Goal: Navigation & Orientation: Find specific page/section

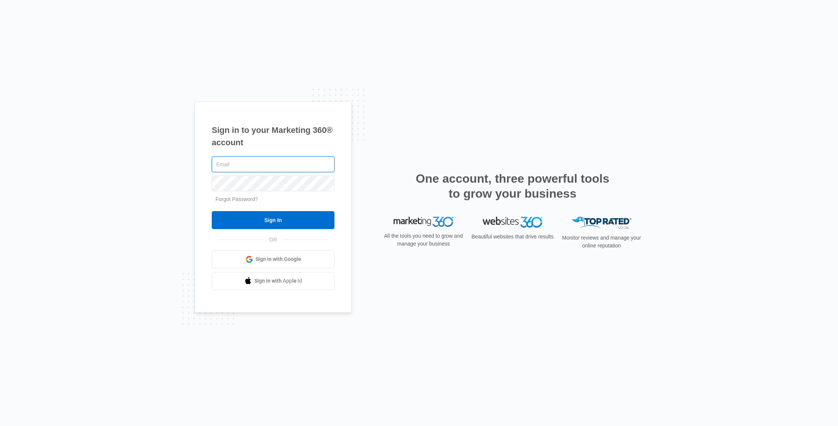
type input "[EMAIL_ADDRESS][DOMAIN_NAME]"
click at [278, 220] on input "Sign In" at bounding box center [273, 220] width 123 height 18
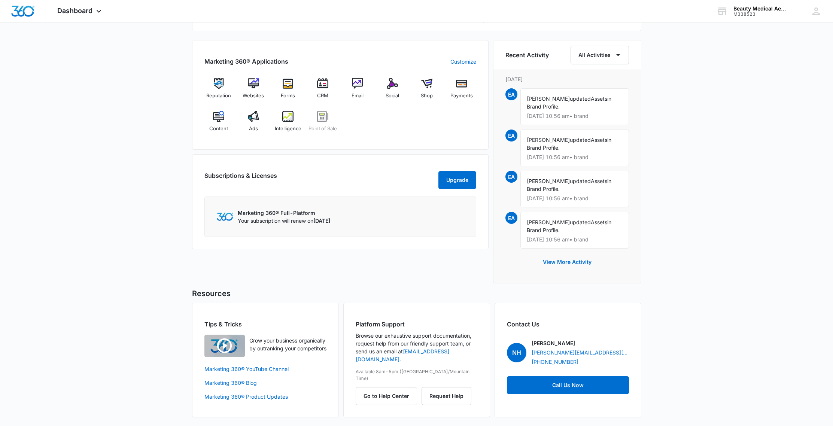
scroll to position [449, 0]
click at [384, 387] on button "Go to Help Center" at bounding box center [386, 396] width 61 height 18
click at [217, 86] on img at bounding box center [218, 82] width 11 height 11
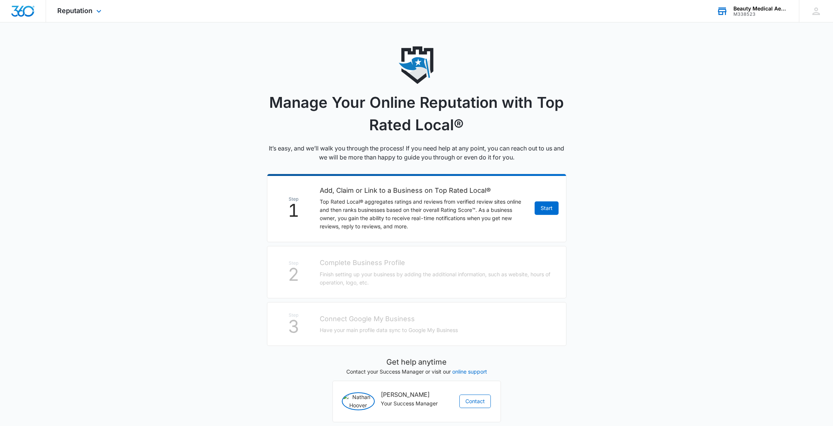
scroll to position [26, 0]
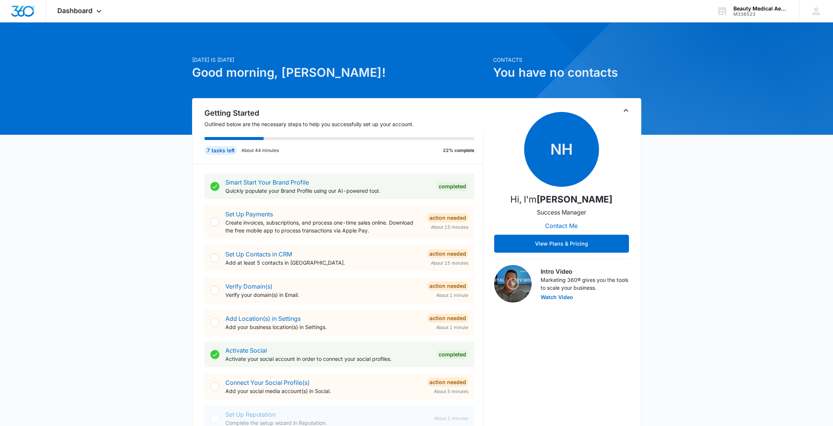
scroll to position [449, 0]
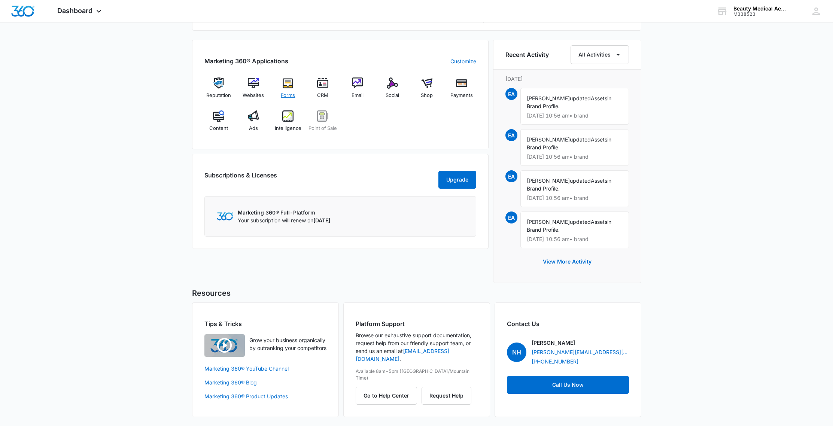
click at [288, 83] on img at bounding box center [287, 82] width 11 height 11
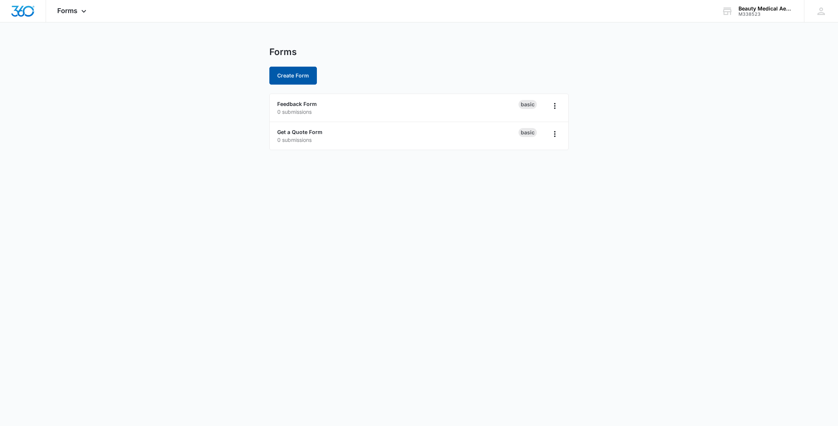
click at [293, 79] on button "Create Form" at bounding box center [293, 76] width 48 height 18
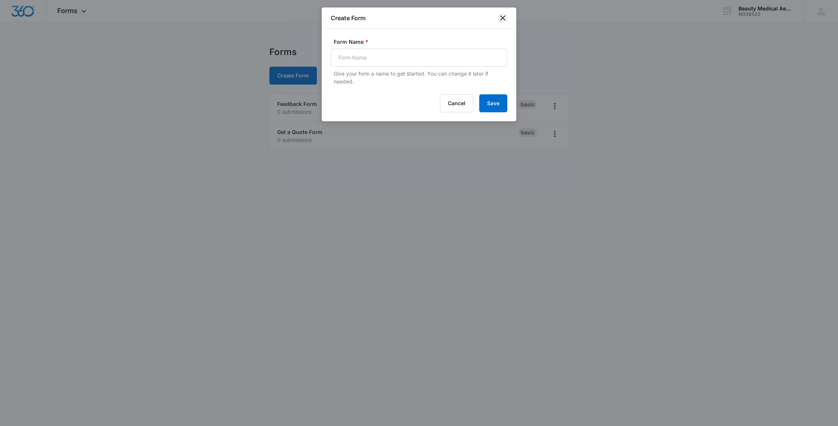
click at [503, 18] on icon "close" at bounding box center [502, 17] width 9 height 9
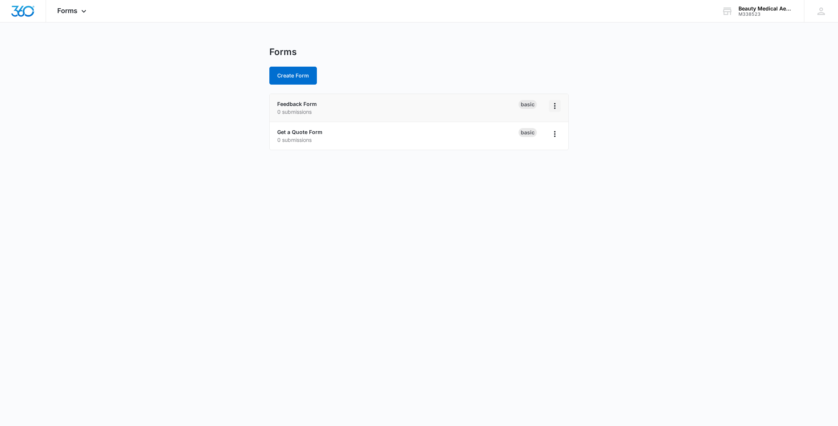
click at [556, 106] on icon "Overflow Menu" at bounding box center [555, 105] width 9 height 9
click at [556, 107] on icon "Overflow Menu" at bounding box center [555, 105] width 9 height 9
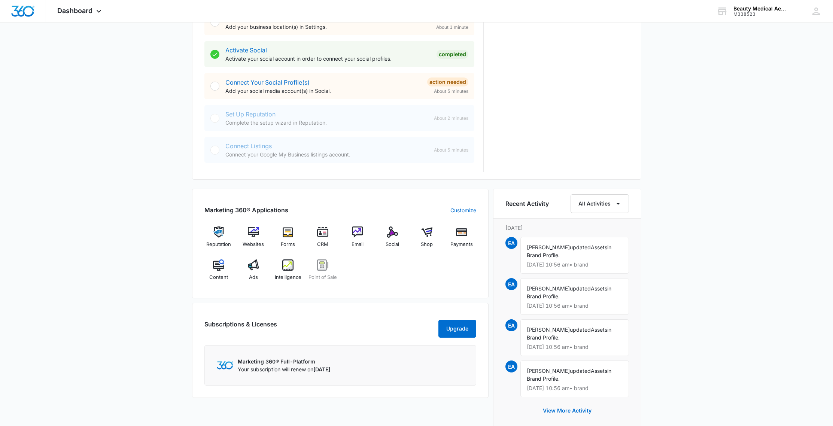
scroll to position [449, 0]
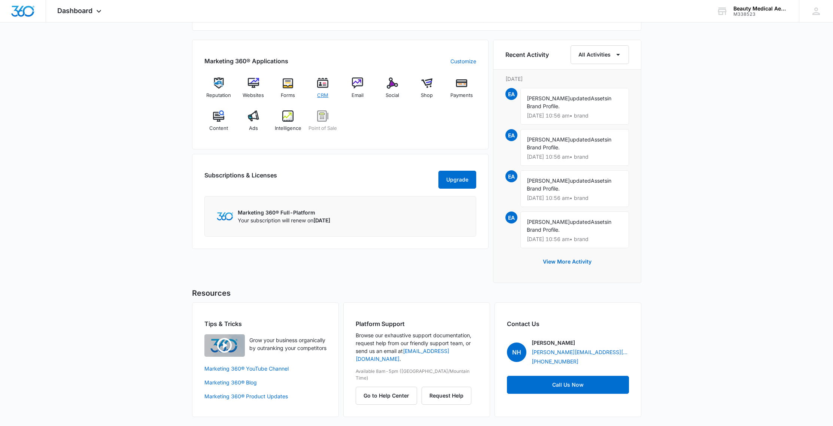
click at [320, 86] on img at bounding box center [322, 82] width 11 height 11
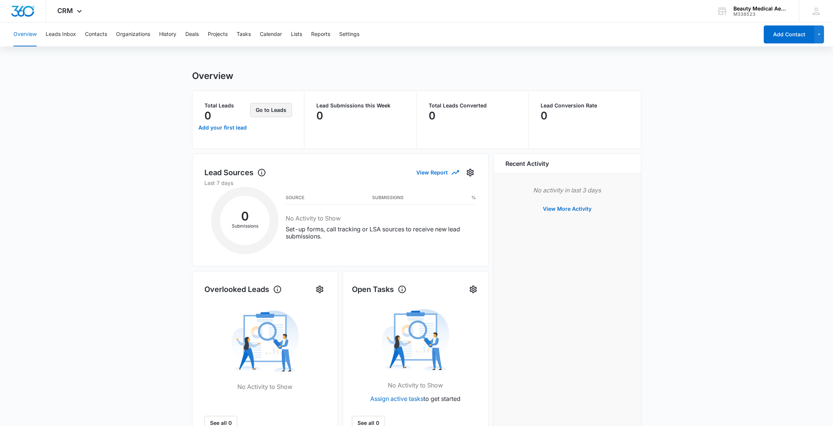
click at [267, 110] on button "Go to Leads" at bounding box center [271, 110] width 42 height 14
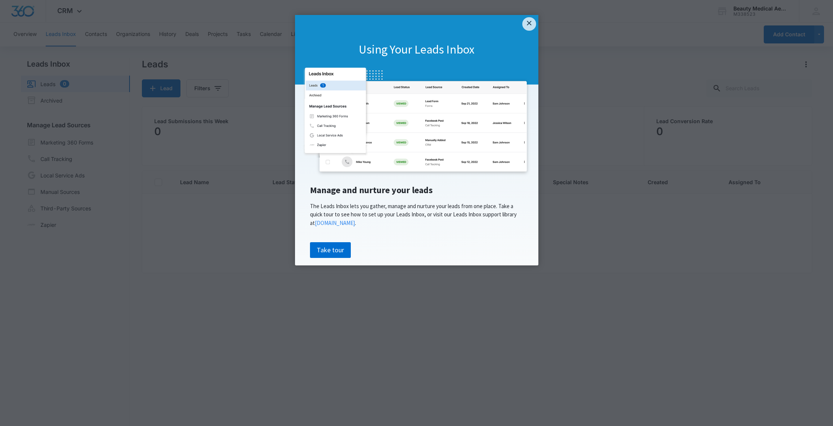
click at [530, 24] on link "×" at bounding box center [528, 23] width 13 height 13
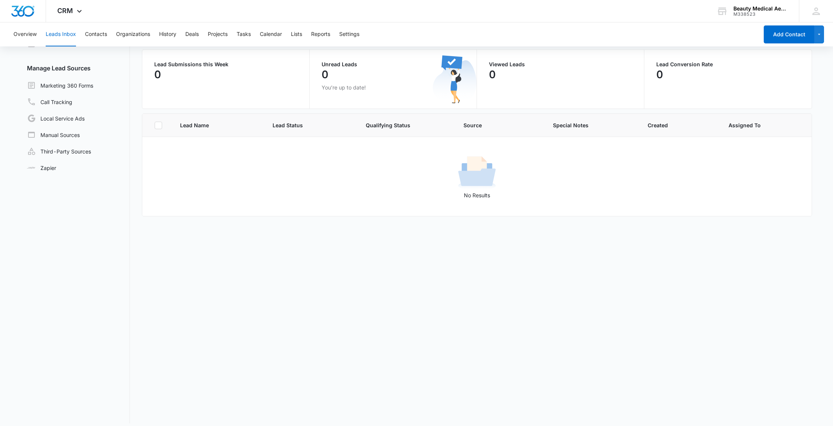
scroll to position [63, 0]
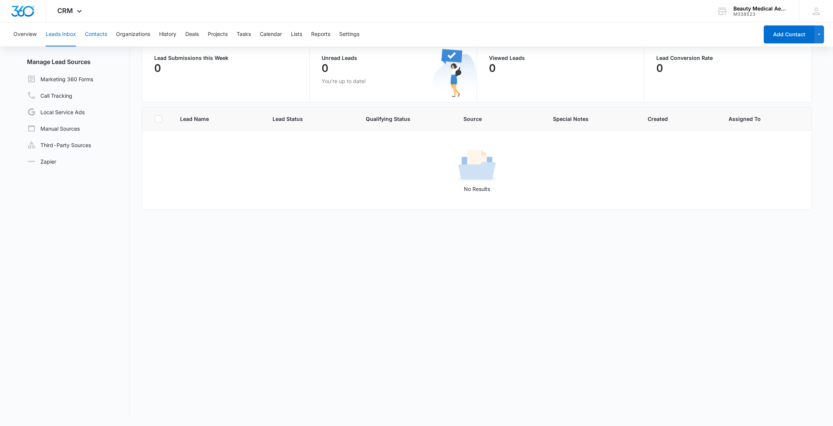
click at [97, 33] on button "Contacts" at bounding box center [96, 34] width 22 height 24
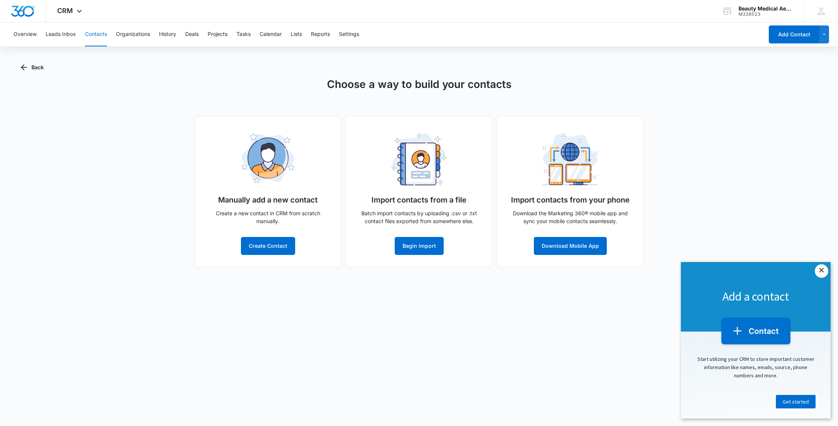
click at [821, 271] on link "×" at bounding box center [821, 270] width 13 height 13
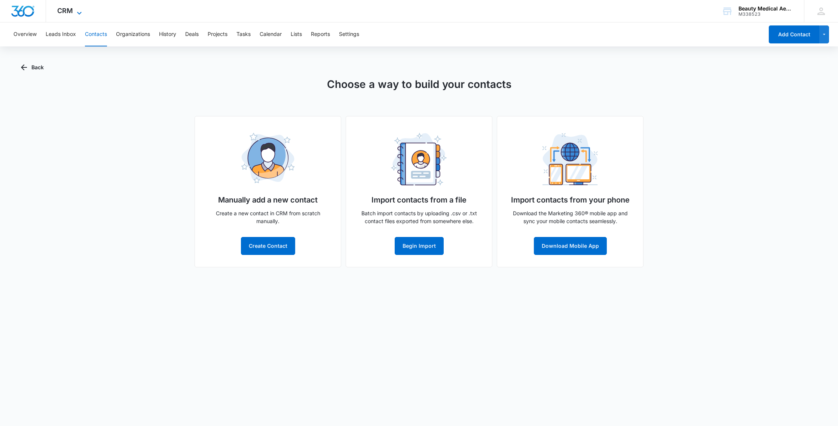
click at [79, 13] on icon at bounding box center [79, 13] width 9 height 9
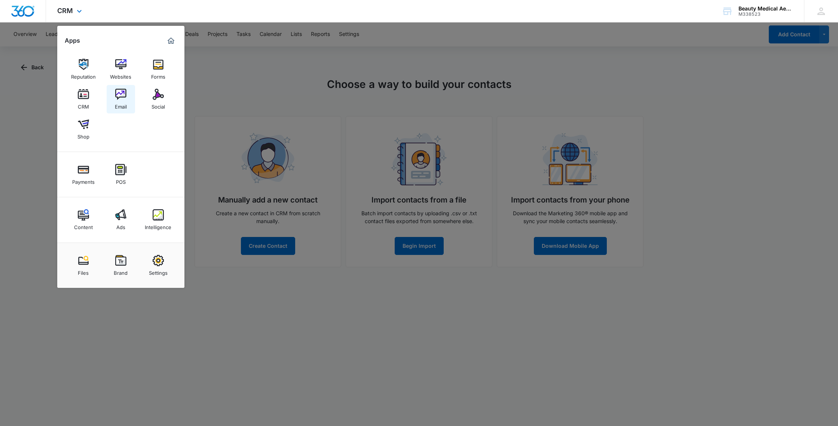
click at [123, 94] on img at bounding box center [120, 94] width 11 height 11
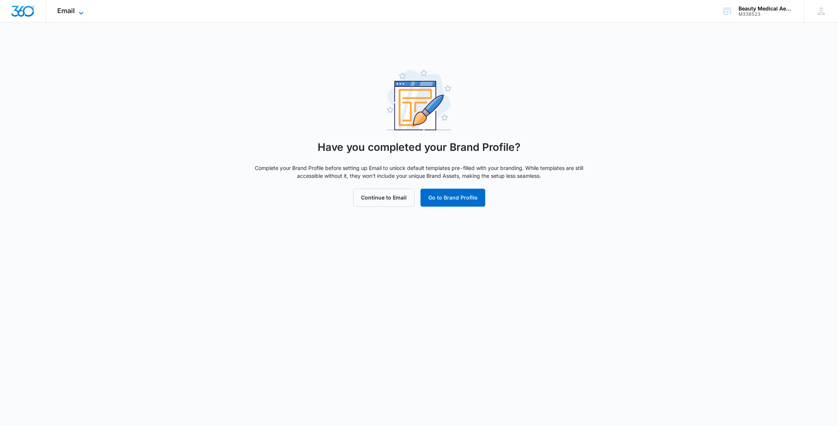
click at [81, 12] on icon at bounding box center [81, 13] width 9 height 9
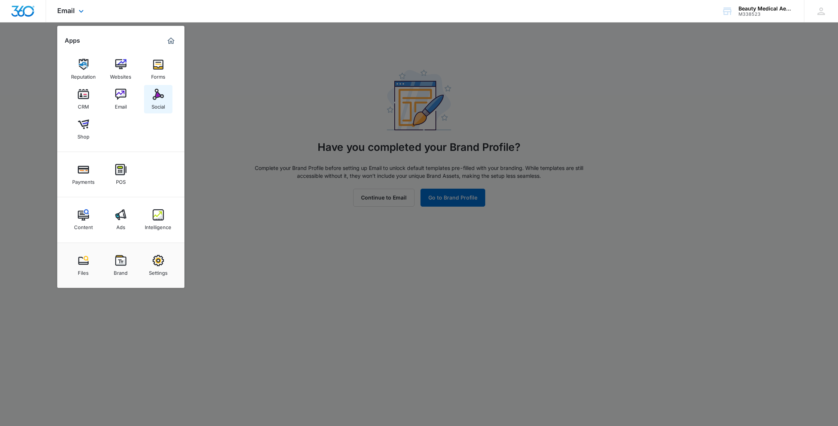
click at [163, 100] on img at bounding box center [158, 94] width 11 height 11
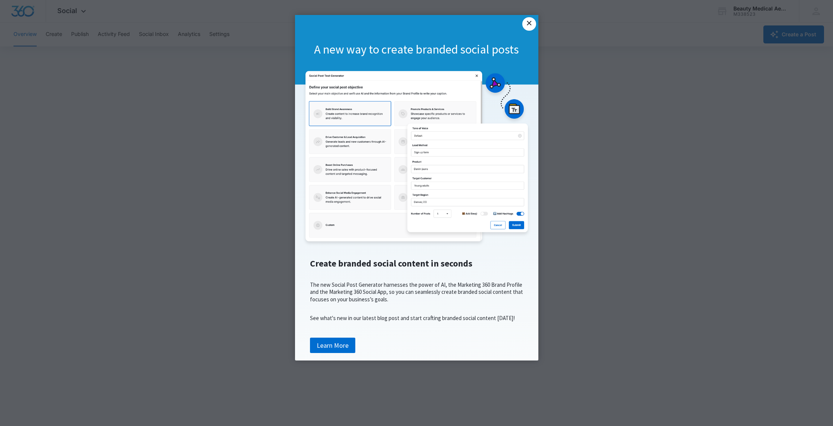
click at [531, 25] on link "×" at bounding box center [528, 23] width 13 height 13
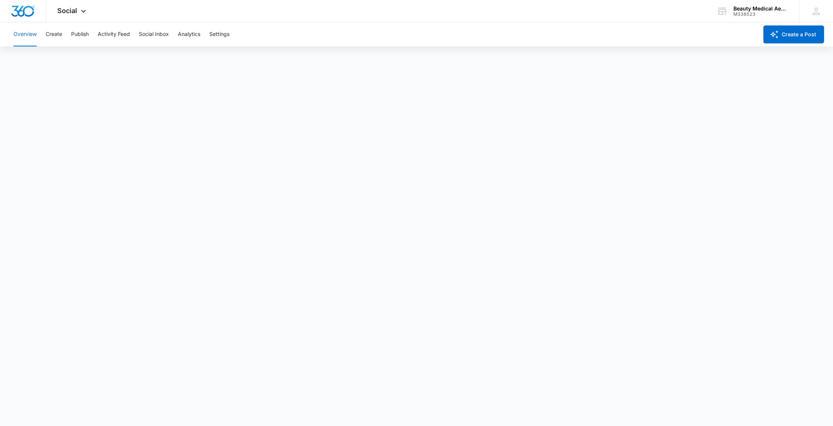
scroll to position [2, 0]
click at [84, 33] on button "Publish" at bounding box center [80, 34] width 18 height 24
click at [130, 35] on button "Activity Feed" at bounding box center [114, 34] width 32 height 24
click at [164, 34] on button "Social Inbox" at bounding box center [154, 34] width 30 height 24
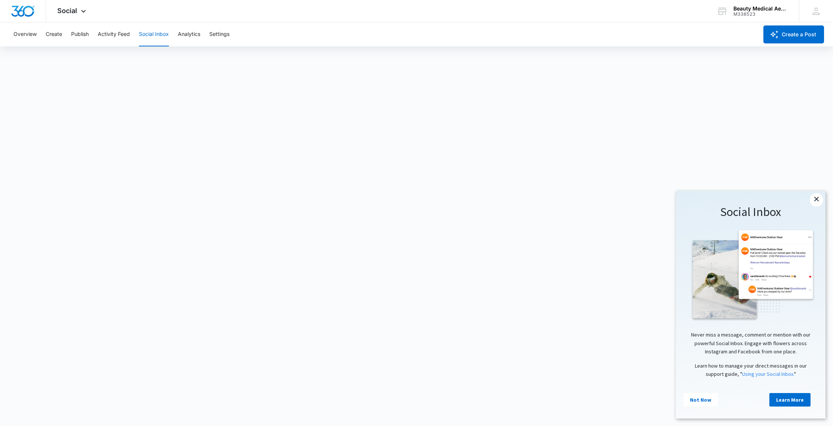
click at [817, 200] on link "×" at bounding box center [815, 199] width 13 height 13
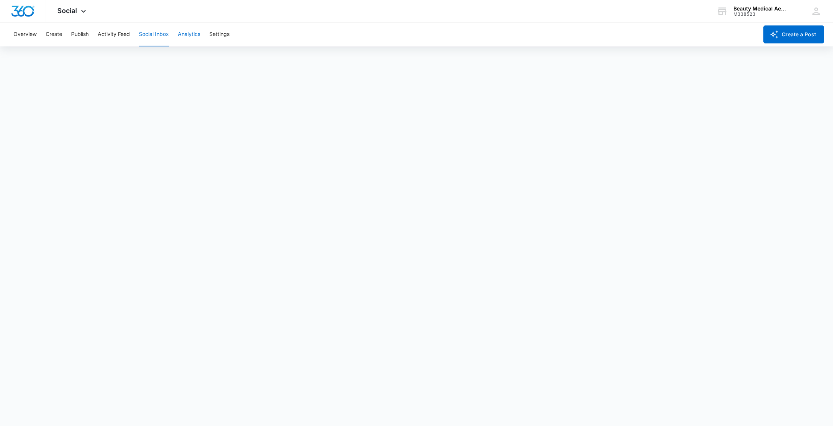
click at [193, 37] on button "Analytics" at bounding box center [189, 34] width 22 height 24
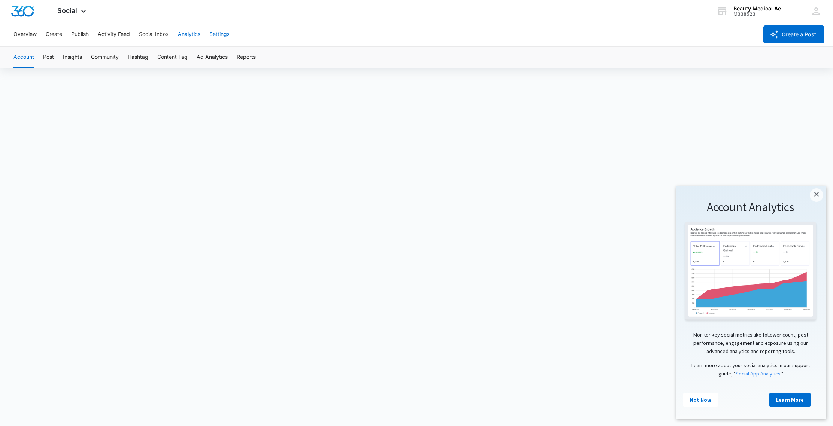
click at [223, 35] on button "Settings" at bounding box center [219, 34] width 20 height 24
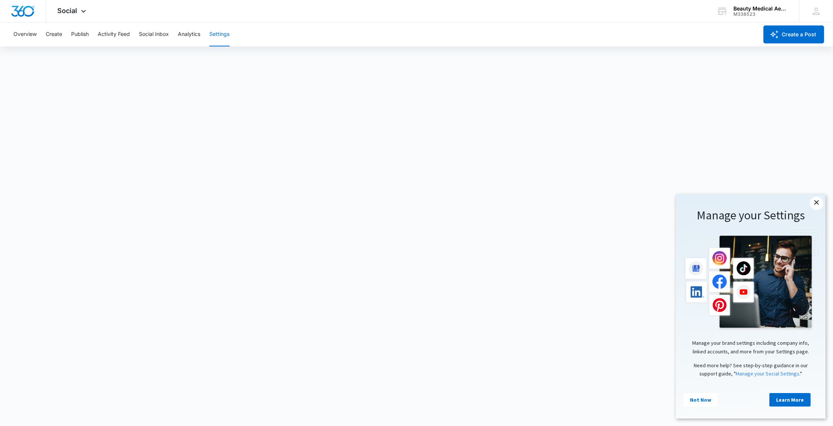
click at [817, 204] on link "×" at bounding box center [815, 202] width 13 height 13
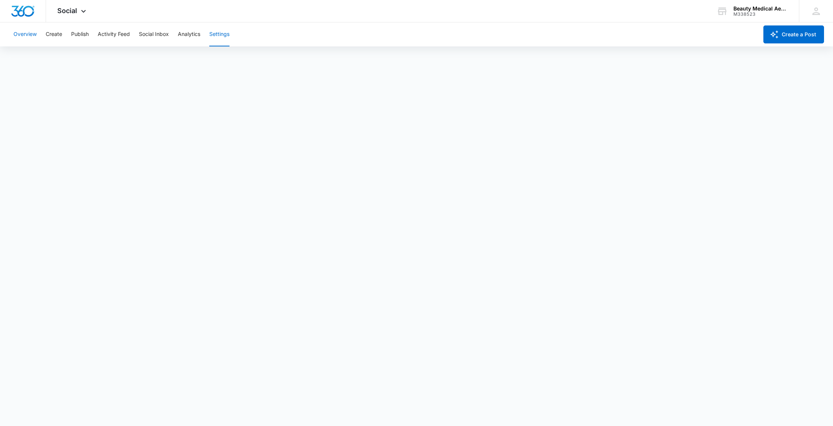
click at [24, 34] on button "Overview" at bounding box center [24, 34] width 23 height 24
click at [28, 34] on button "Overview" at bounding box center [24, 34] width 23 height 24
click at [82, 12] on icon at bounding box center [83, 13] width 4 height 3
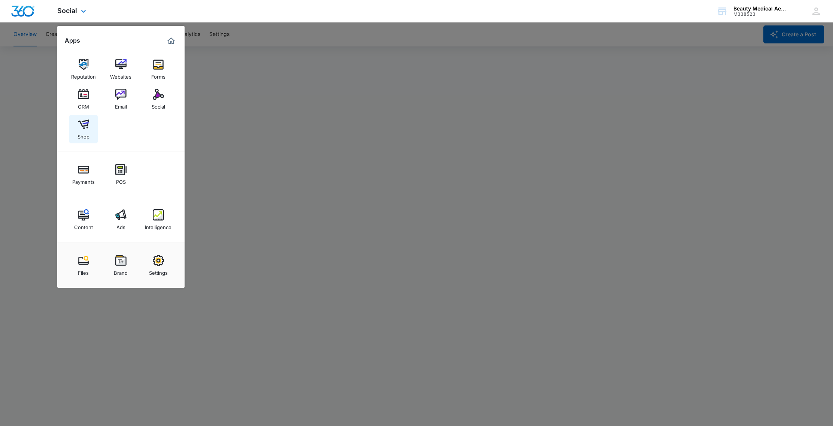
click at [85, 128] on img at bounding box center [83, 124] width 11 height 11
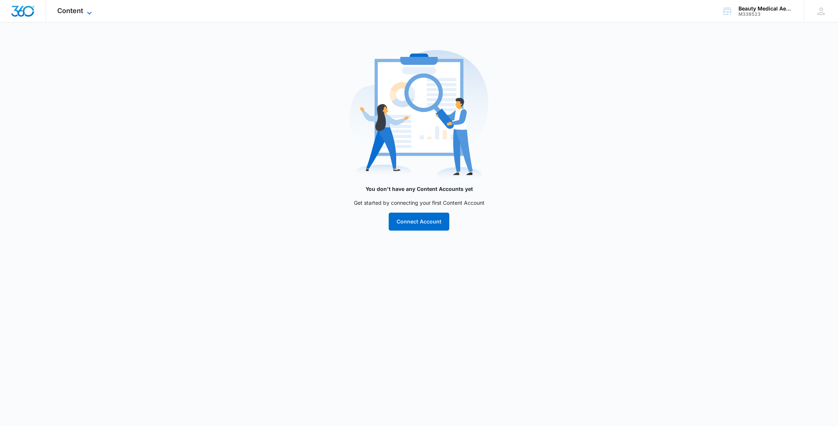
click at [88, 10] on icon at bounding box center [89, 13] width 9 height 9
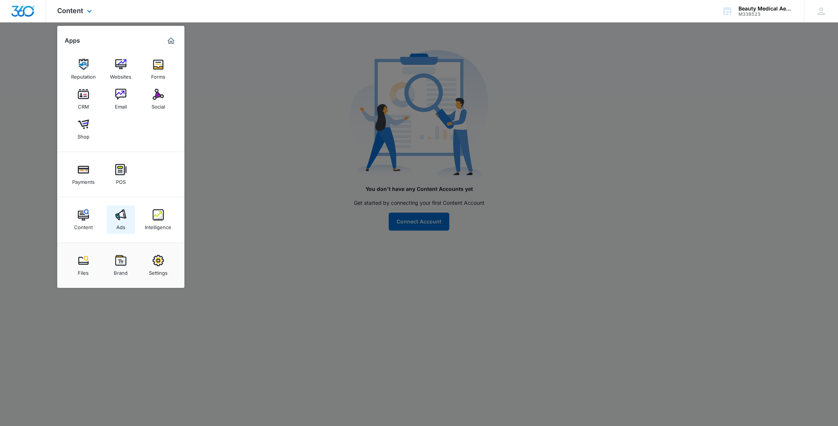
click at [120, 220] on img at bounding box center [120, 214] width 11 height 11
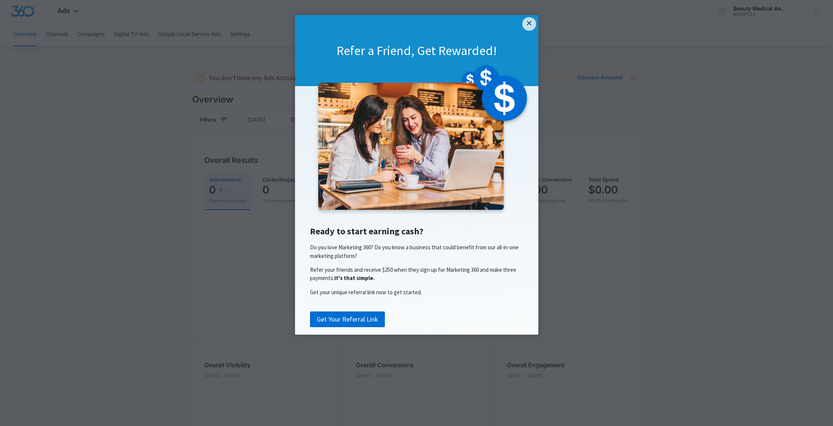
click at [89, 13] on appcues "× Refer a Friend, Get Rewarded! Ready to start earning cash? Do you love Market…" at bounding box center [416, 213] width 833 height 426
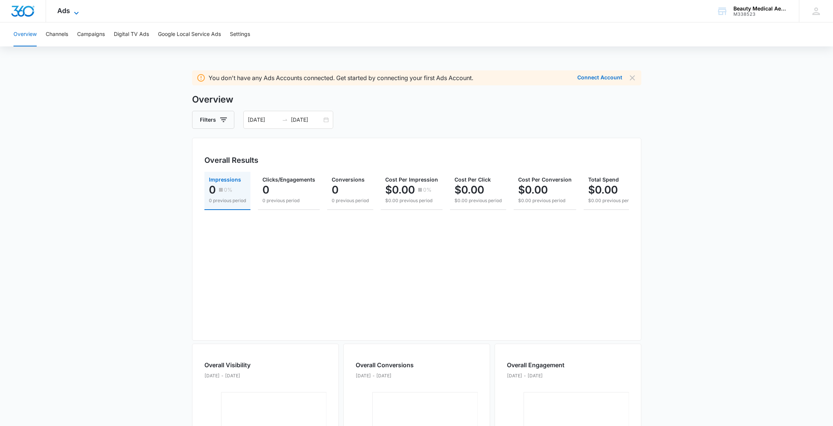
click at [76, 10] on icon at bounding box center [76, 13] width 9 height 9
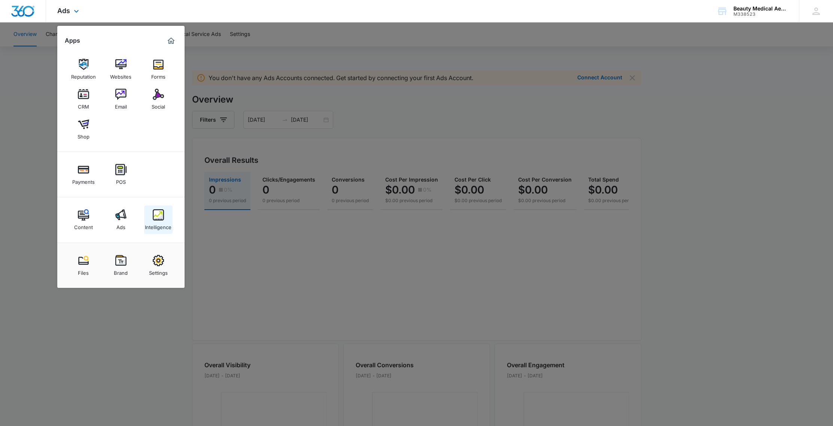
click at [161, 220] on img at bounding box center [158, 214] width 11 height 11
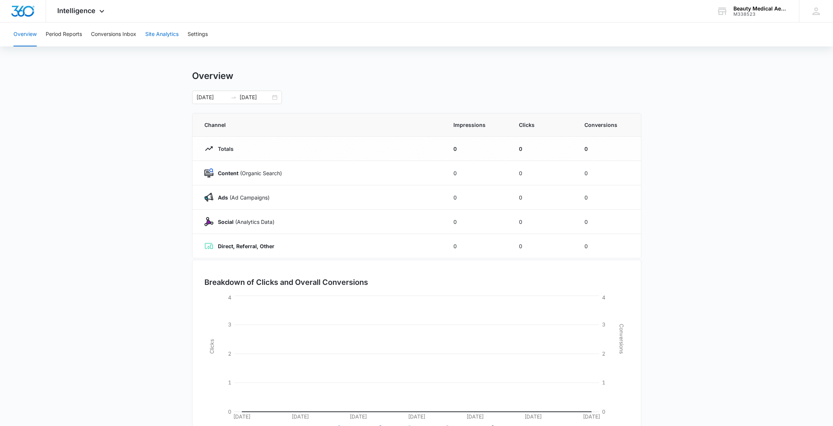
click at [167, 34] on button "Site Analytics" at bounding box center [161, 34] width 33 height 24
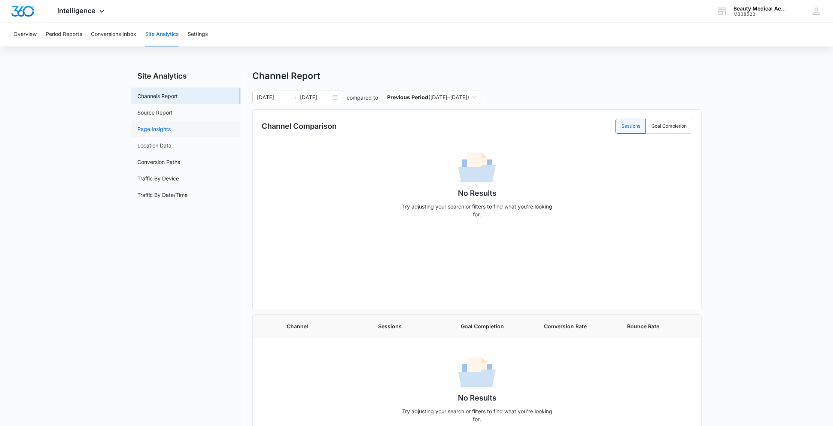
click at [158, 128] on link "Page Insights" at bounding box center [153, 129] width 33 height 8
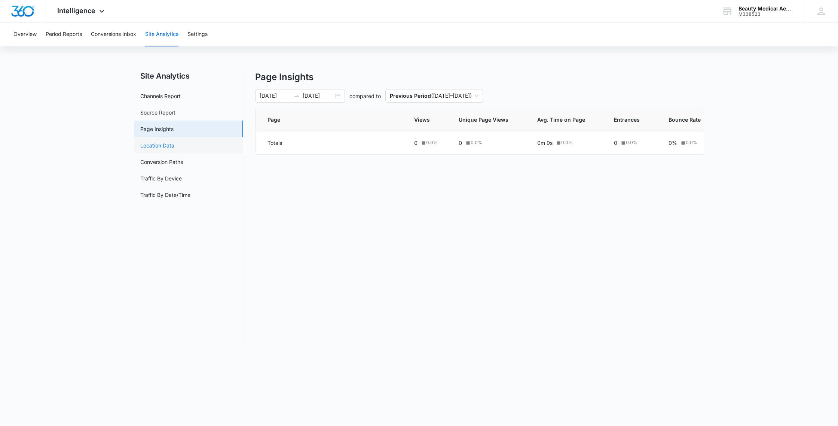
click at [157, 144] on link "Location Data" at bounding box center [157, 145] width 34 height 8
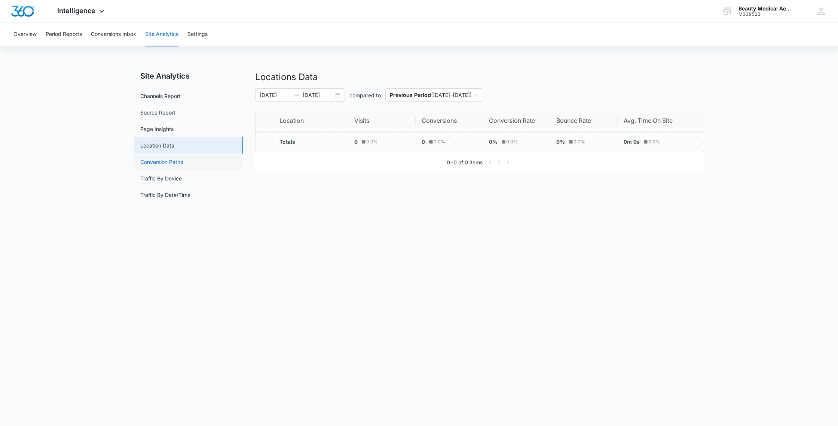
click at [161, 162] on link "Conversion Paths" at bounding box center [161, 162] width 43 height 8
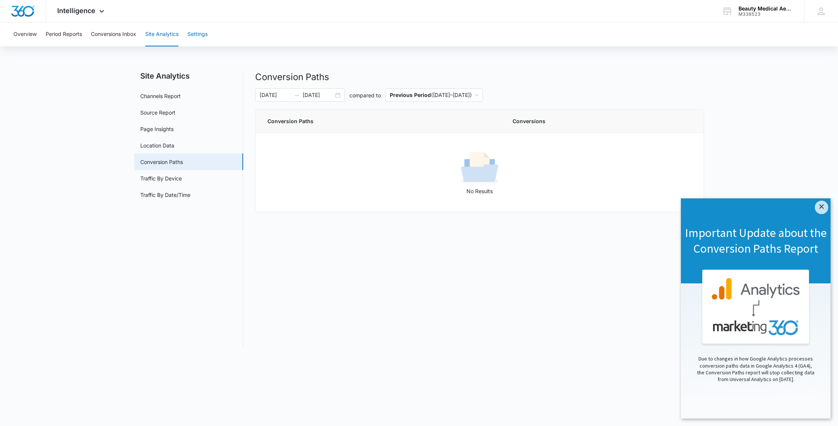
click at [201, 36] on button "Settings" at bounding box center [197, 34] width 20 height 24
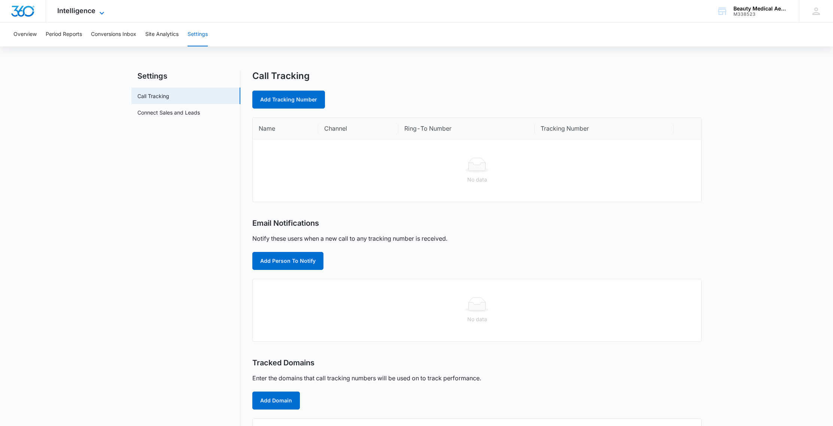
click at [101, 12] on icon at bounding box center [101, 13] width 9 height 9
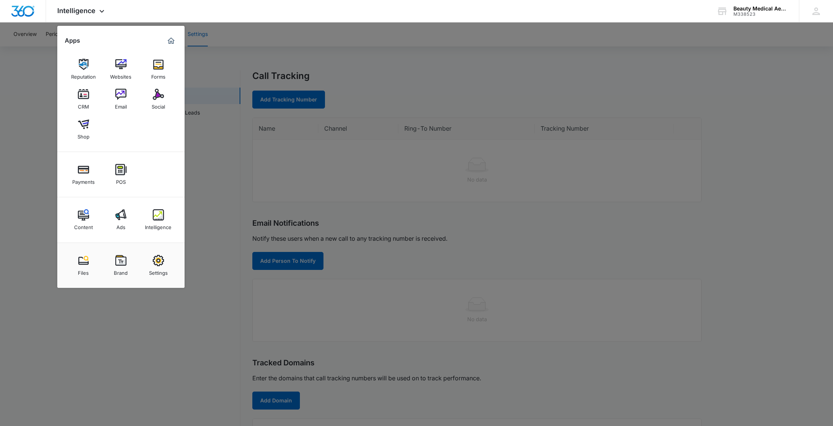
click at [409, 58] on div at bounding box center [416, 213] width 833 height 426
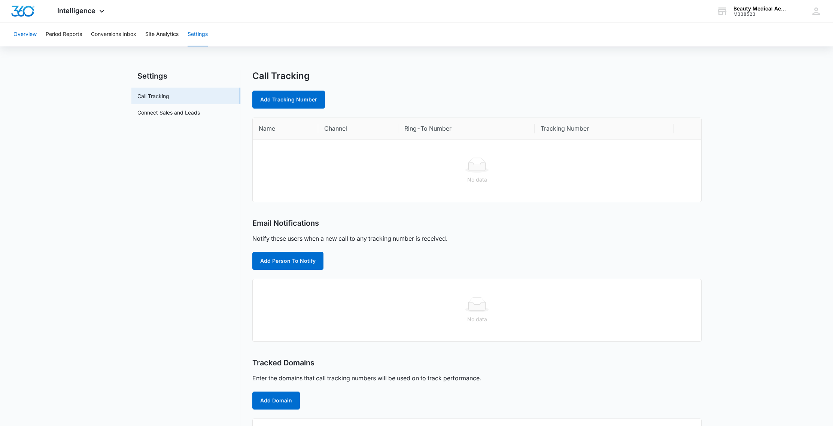
click at [29, 37] on button "Overview" at bounding box center [24, 34] width 23 height 24
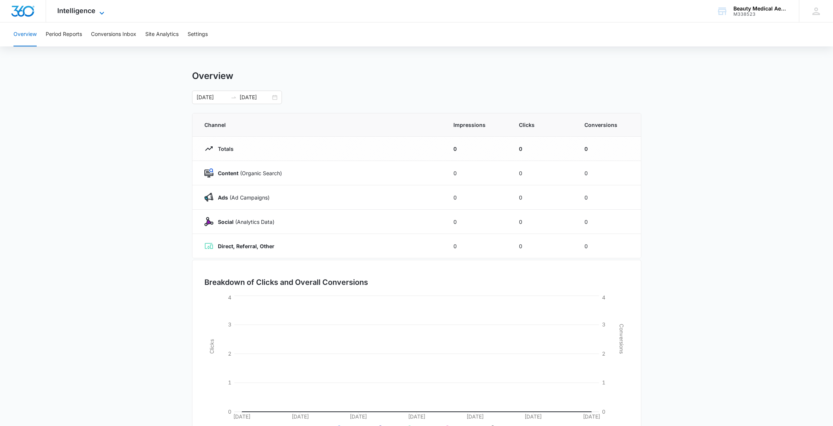
click at [100, 12] on icon at bounding box center [102, 13] width 4 height 3
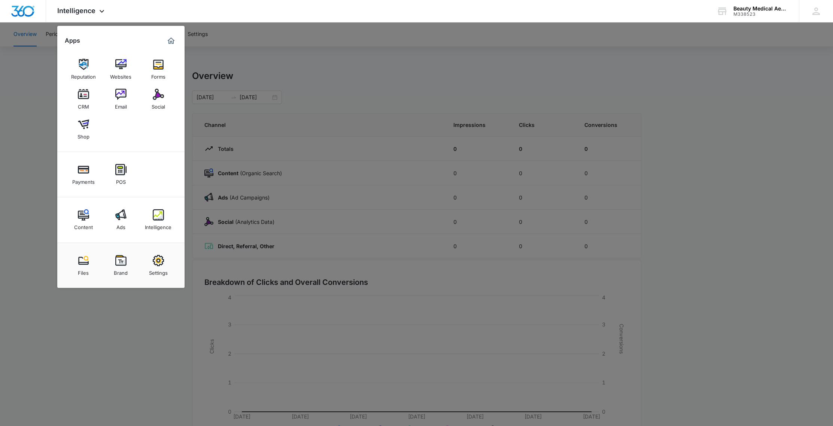
click at [172, 40] on img "Marketing 360® Dashboard" at bounding box center [171, 40] width 9 height 9
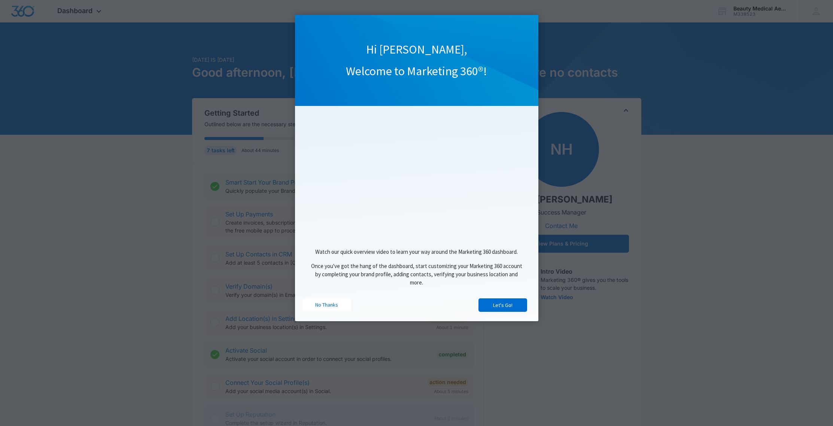
drag, startPoint x: 338, startPoint y: 33, endPoint x: 409, endPoint y: 39, distance: 71.3
click at [409, 39] on div "Hi [PERSON_NAME], Welcome to Marketing 360®!" at bounding box center [416, 60] width 243 height 91
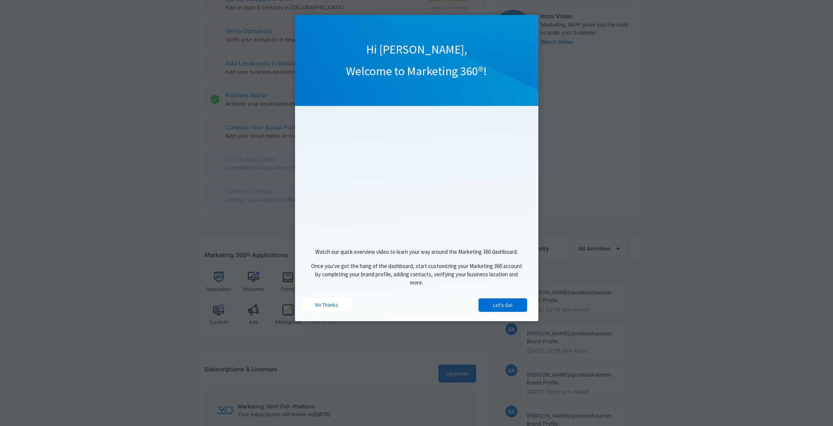
scroll to position [100, 0]
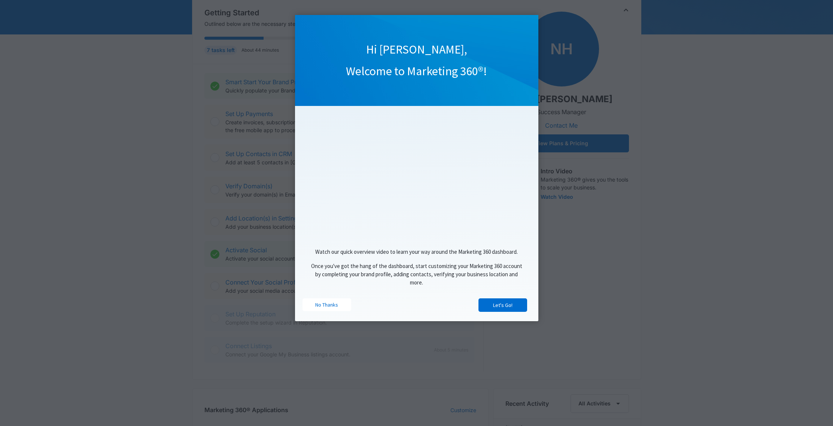
click at [320, 309] on link "No Thanks" at bounding box center [326, 304] width 49 height 13
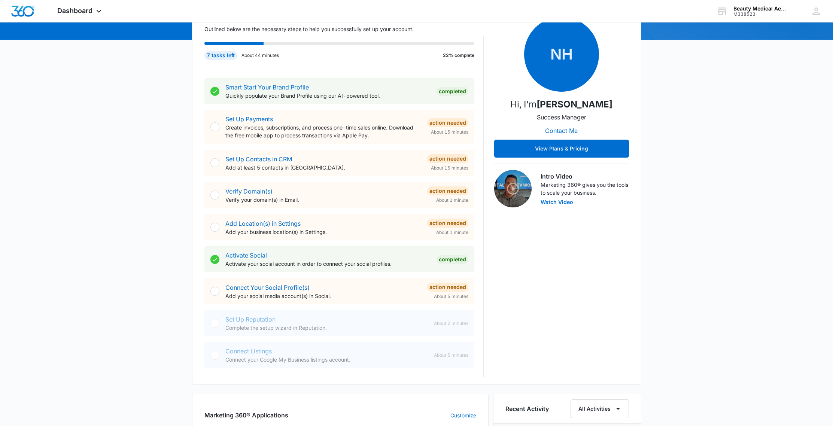
scroll to position [97, 0]
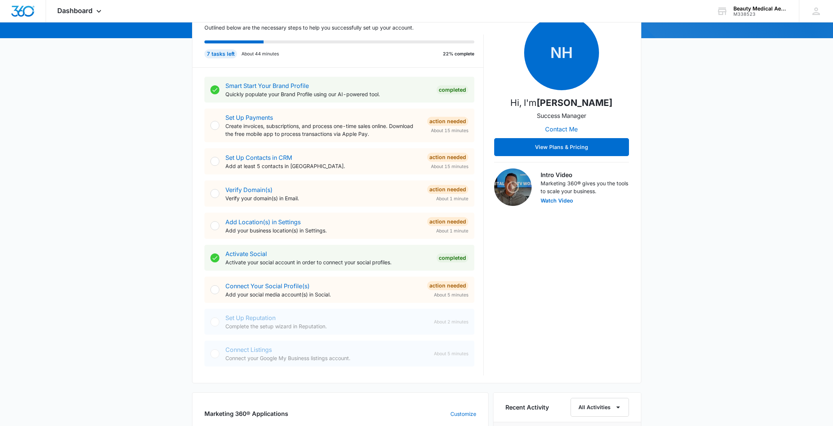
click at [215, 290] on div at bounding box center [214, 289] width 9 height 9
click at [214, 290] on div at bounding box center [214, 289] width 9 height 9
click at [260, 287] on link "Connect Your Social Profile(s)" at bounding box center [267, 285] width 84 height 7
